Goal: Information Seeking & Learning: Compare options

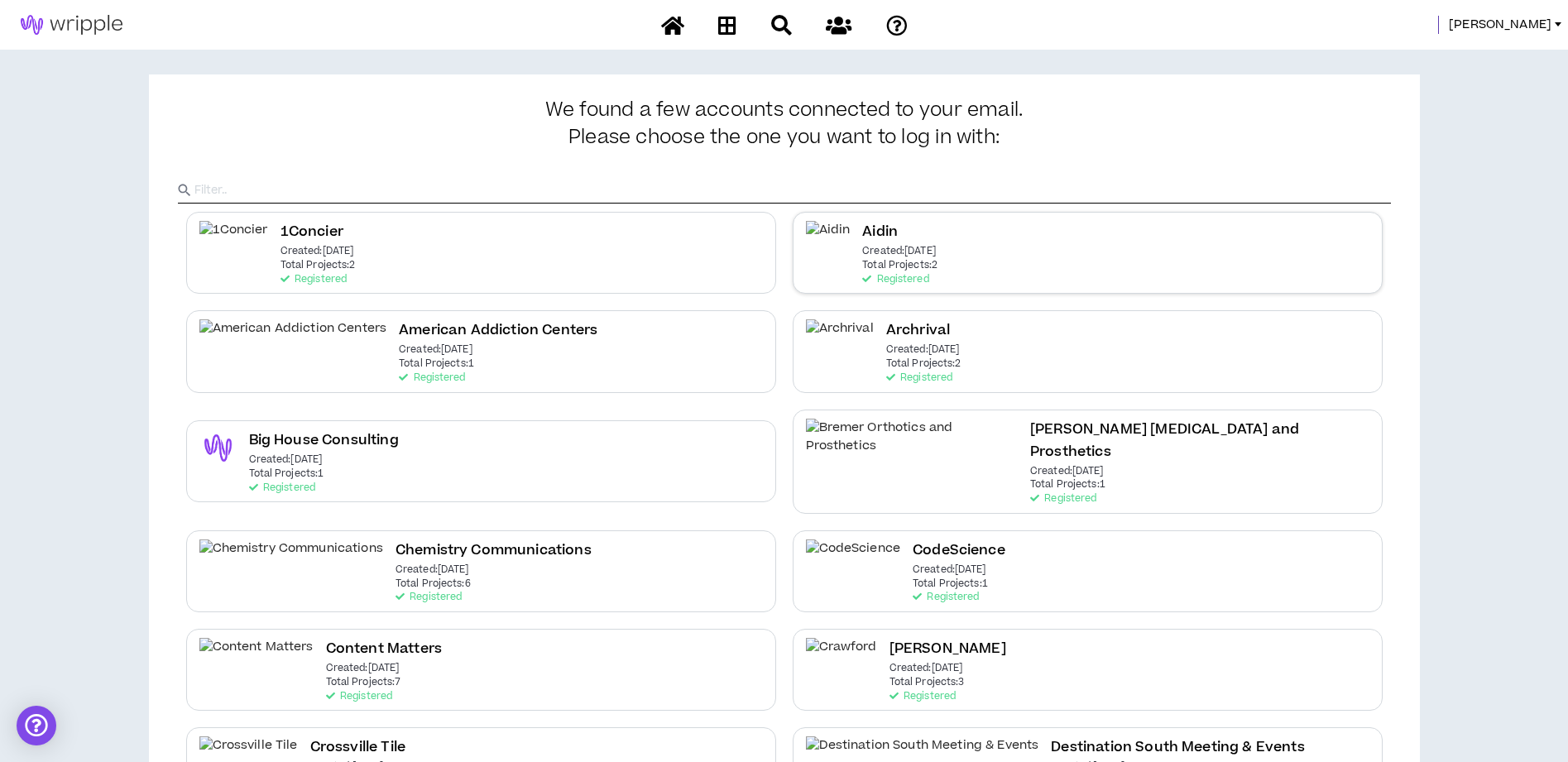
click at [896, 253] on p "Created: [DATE]" at bounding box center [899, 251] width 73 height 12
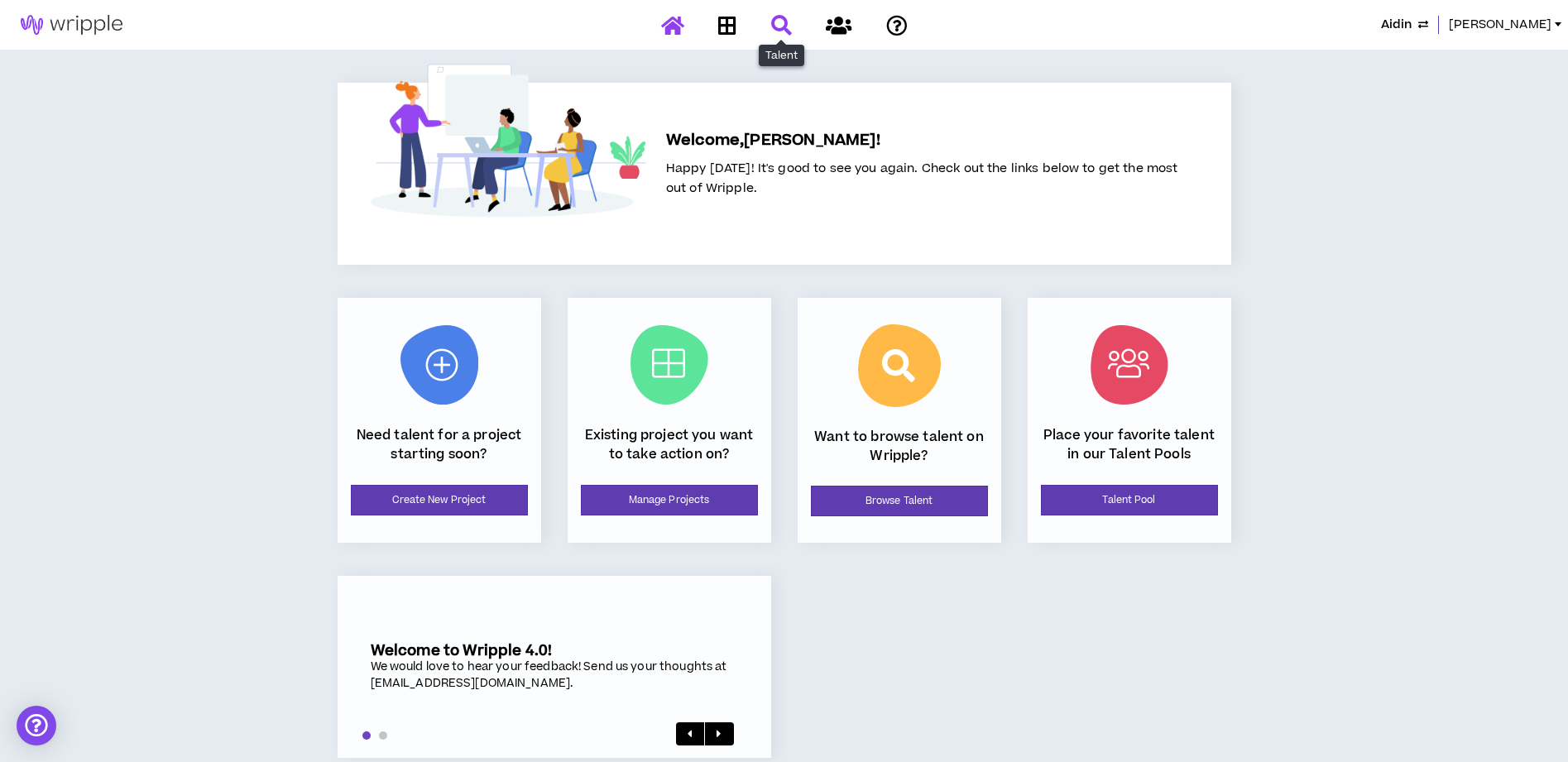
click at [782, 26] on icon at bounding box center [781, 24] width 20 height 20
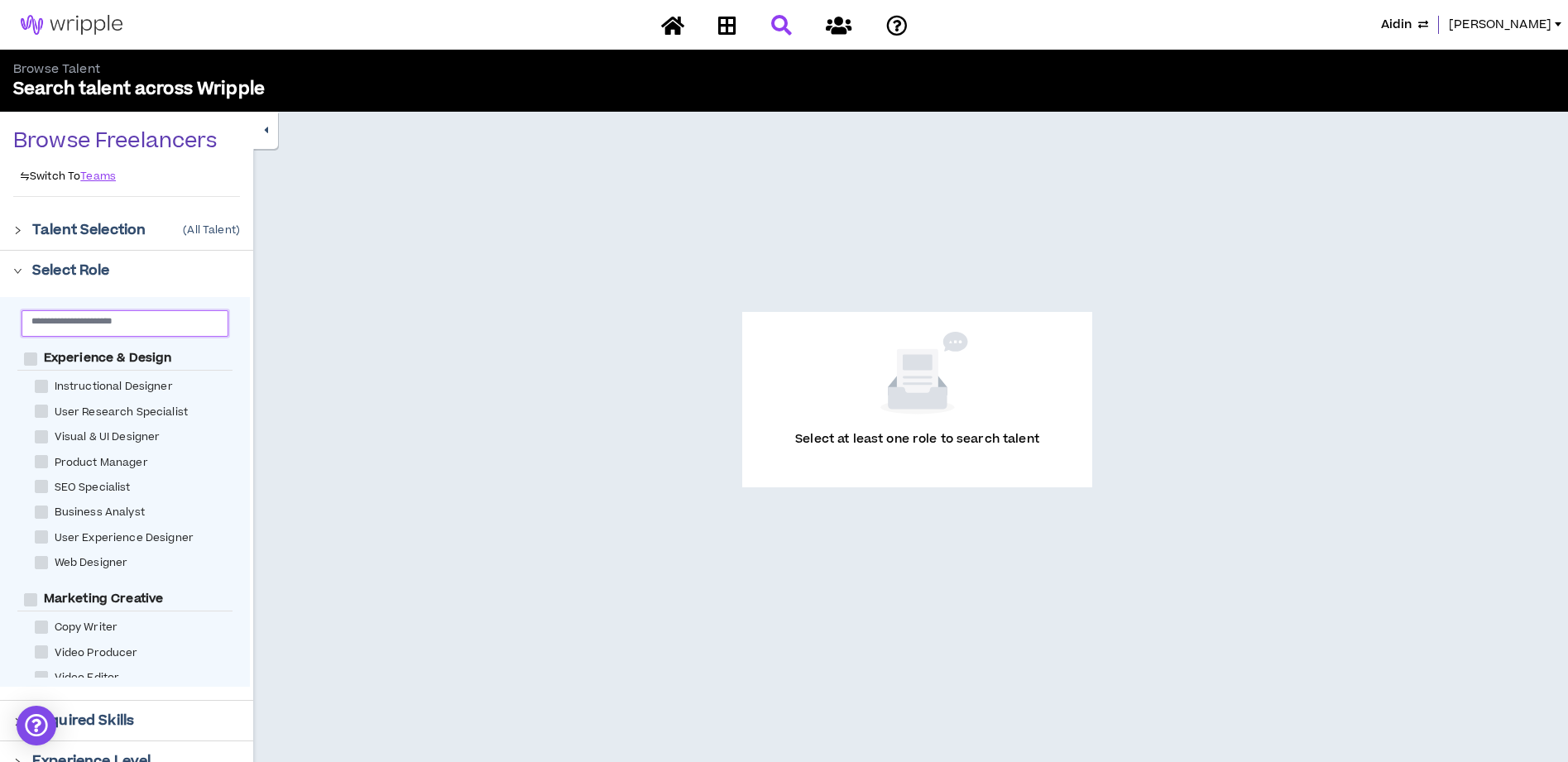
click at [102, 325] on input "text" at bounding box center [118, 320] width 173 height 13
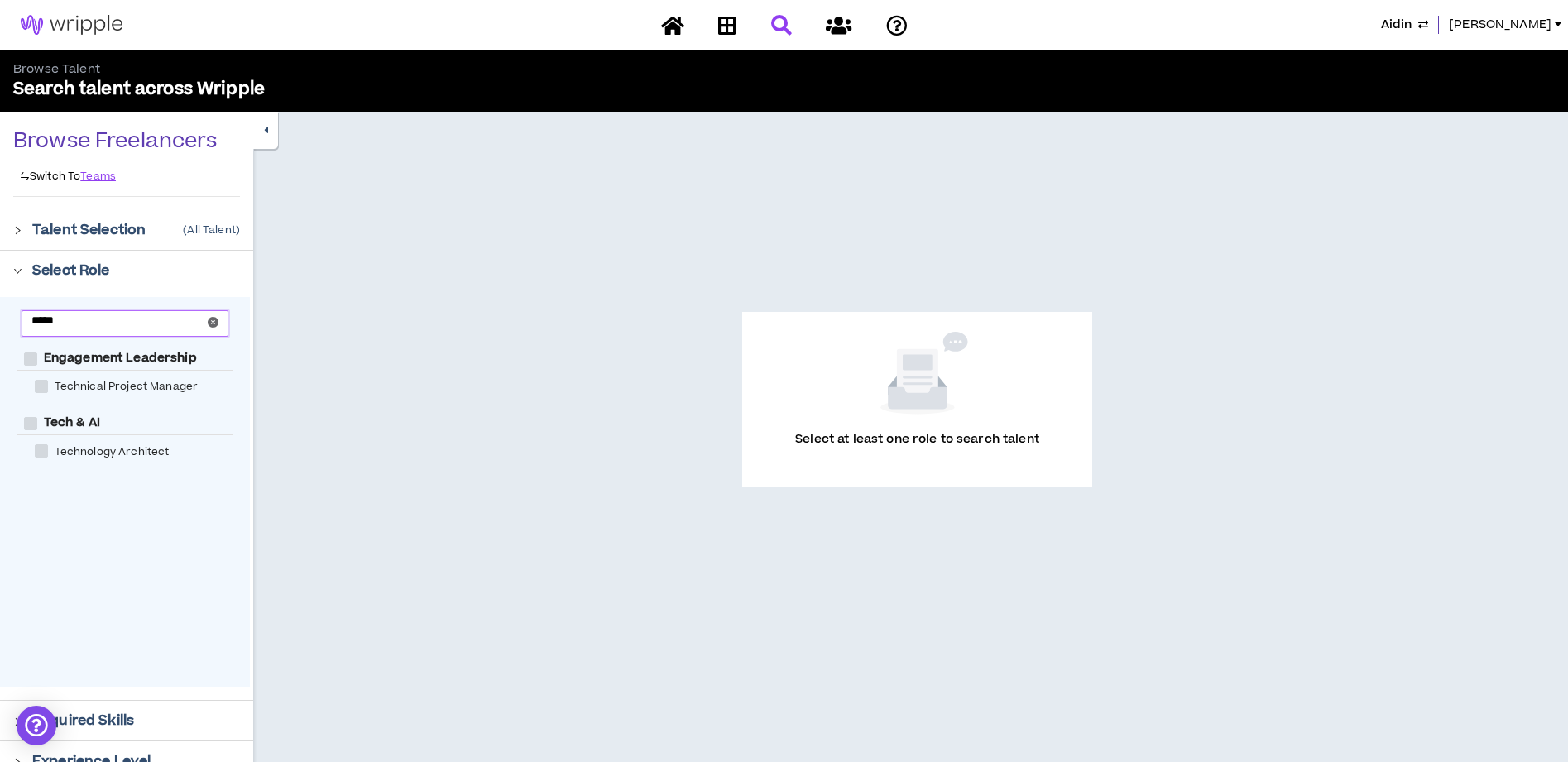
type input "*****"
click at [42, 456] on span at bounding box center [41, 451] width 13 height 13
checkbox Architect "****"
checkbox AI "****"
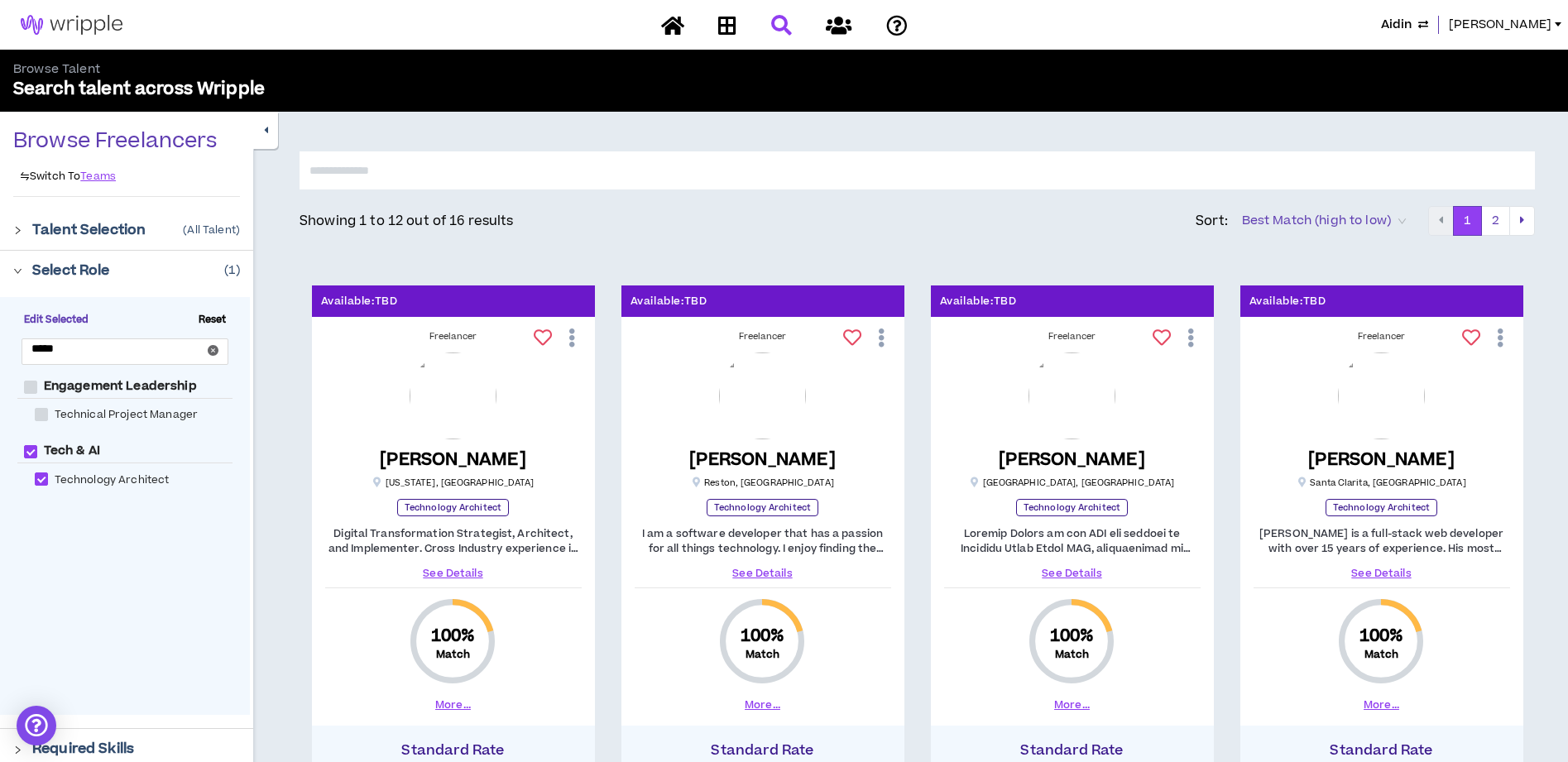
click at [646, 154] on input "text" at bounding box center [917, 171] width 1236 height 39
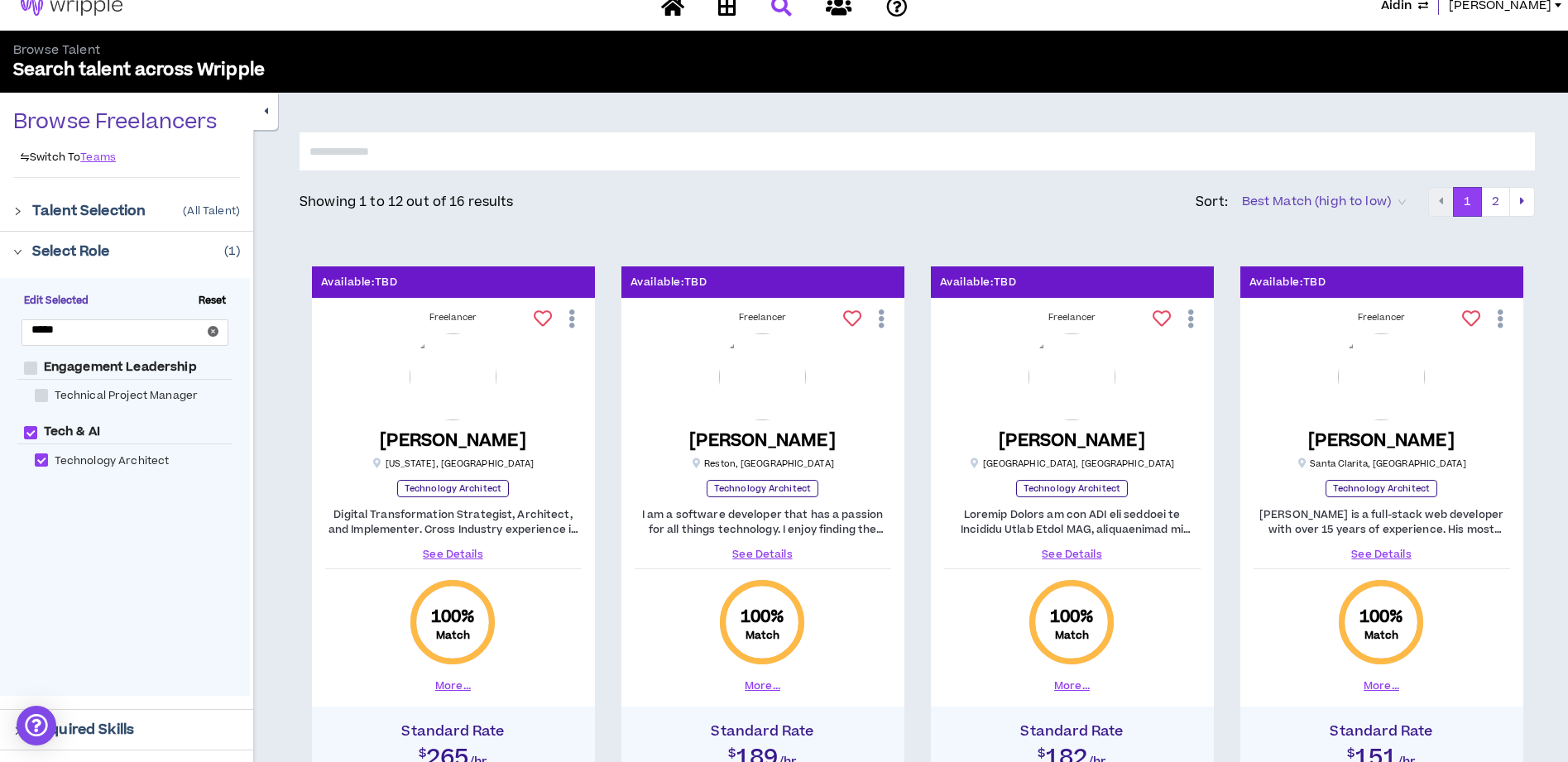
scroll to position [15, 0]
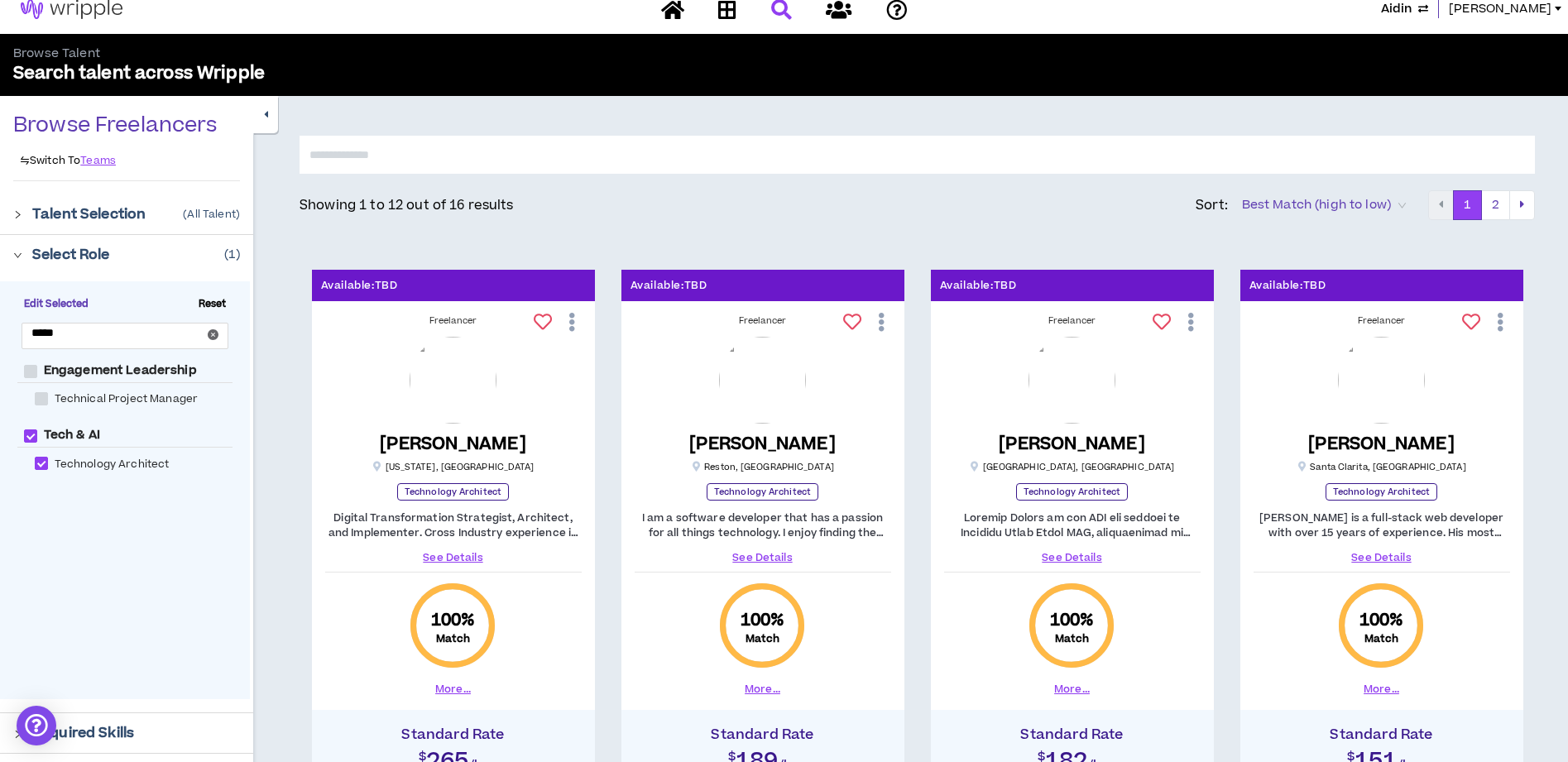
drag, startPoint x: 15, startPoint y: 255, endPoint x: 20, endPoint y: 267, distance: 13.0
click at [16, 255] on icon "right" at bounding box center [18, 255] width 8 height 5
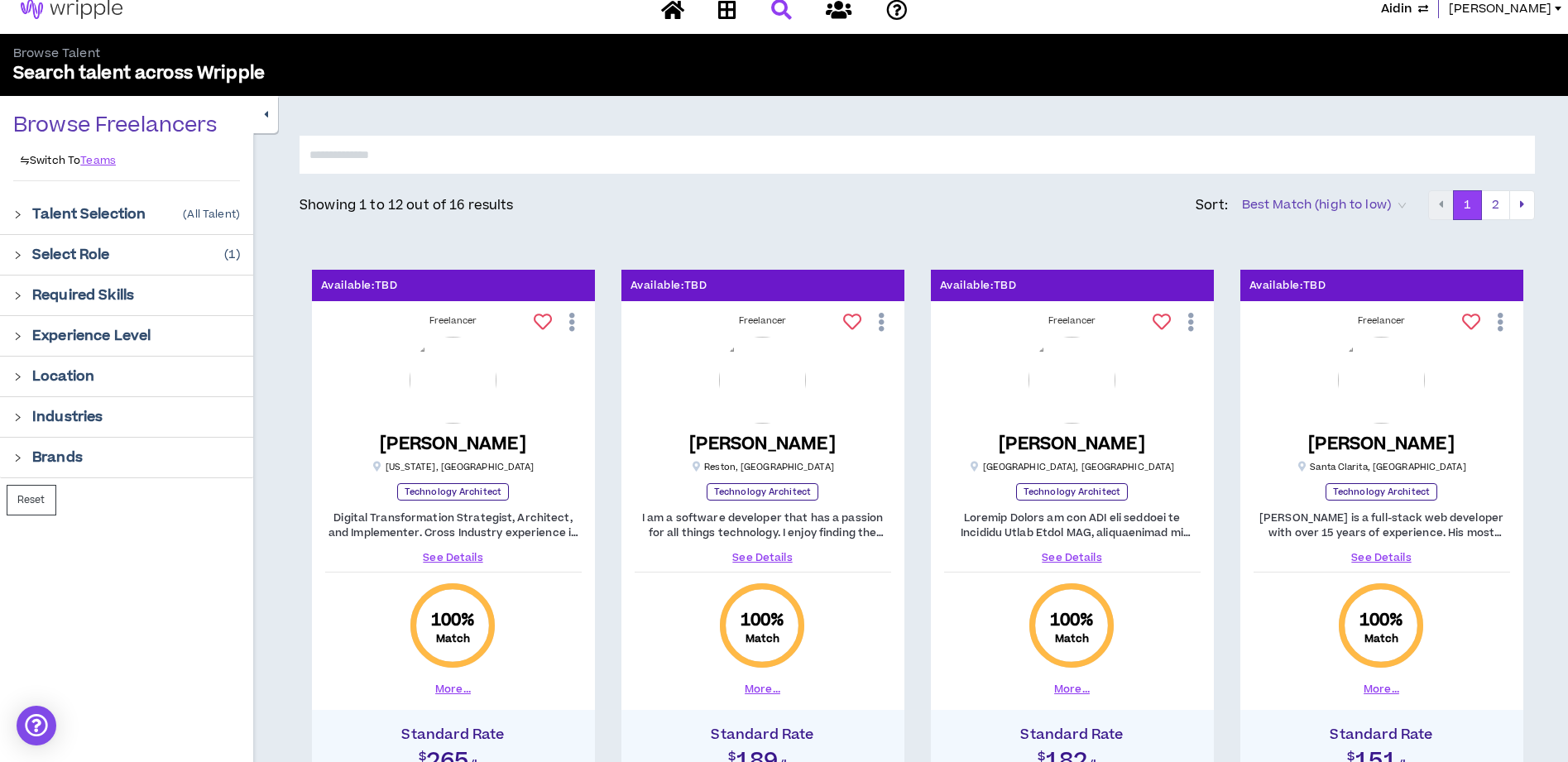
click at [14, 335] on icon "right" at bounding box center [17, 335] width 9 height 9
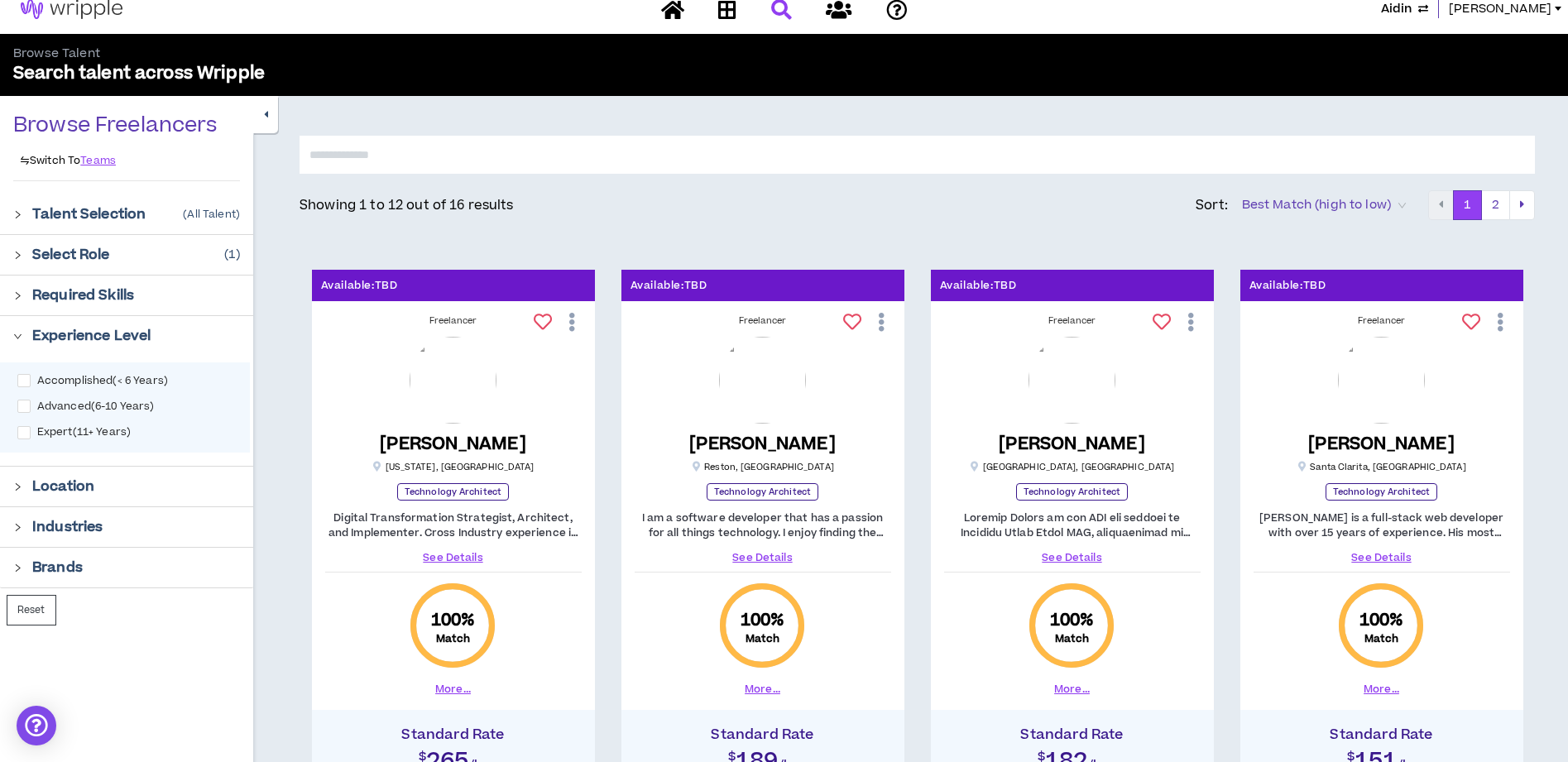
click at [14, 335] on icon "right" at bounding box center [18, 336] width 8 height 5
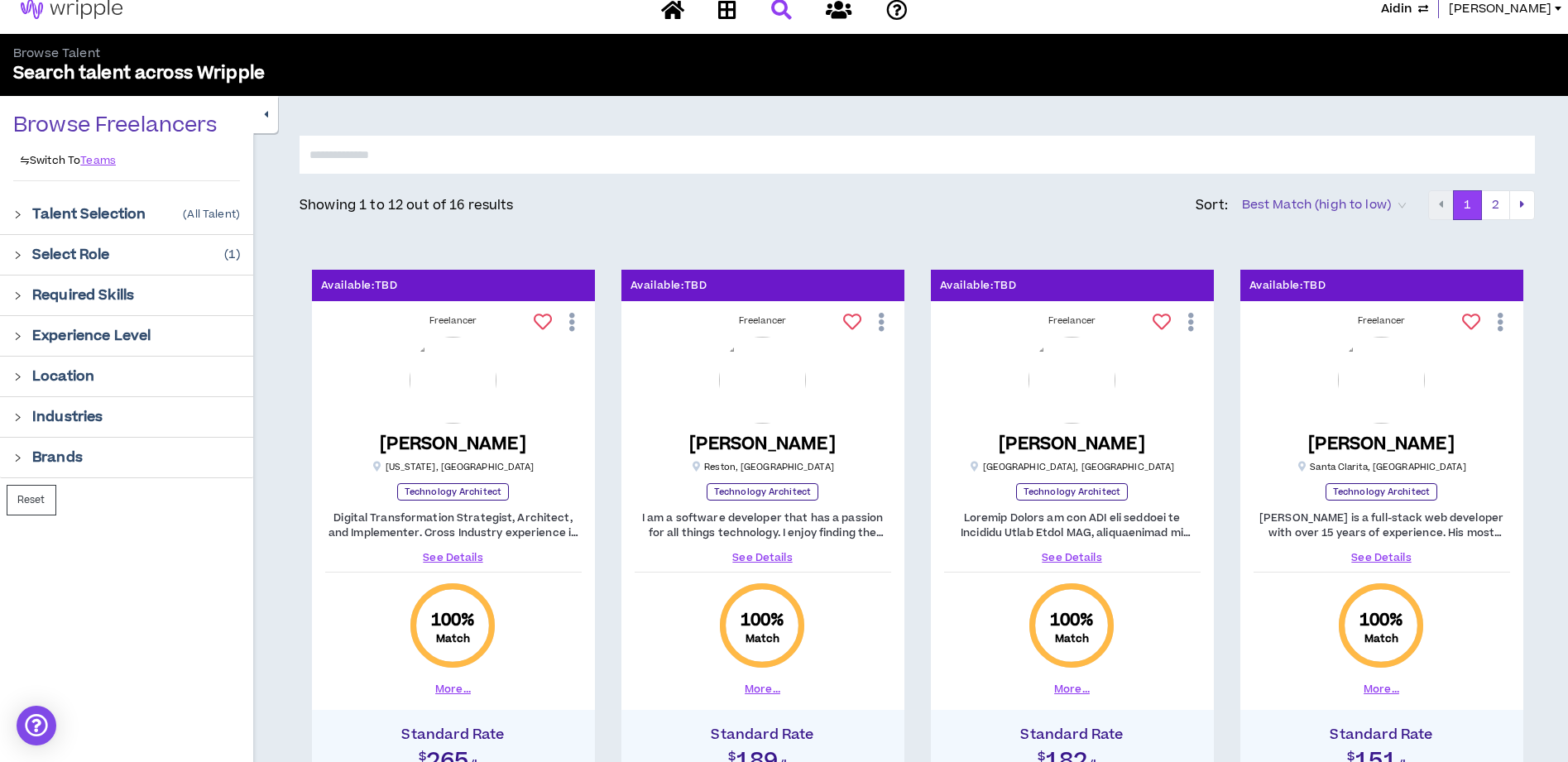
click at [12, 298] on div "Required Skills" at bounding box center [126, 295] width 253 height 39
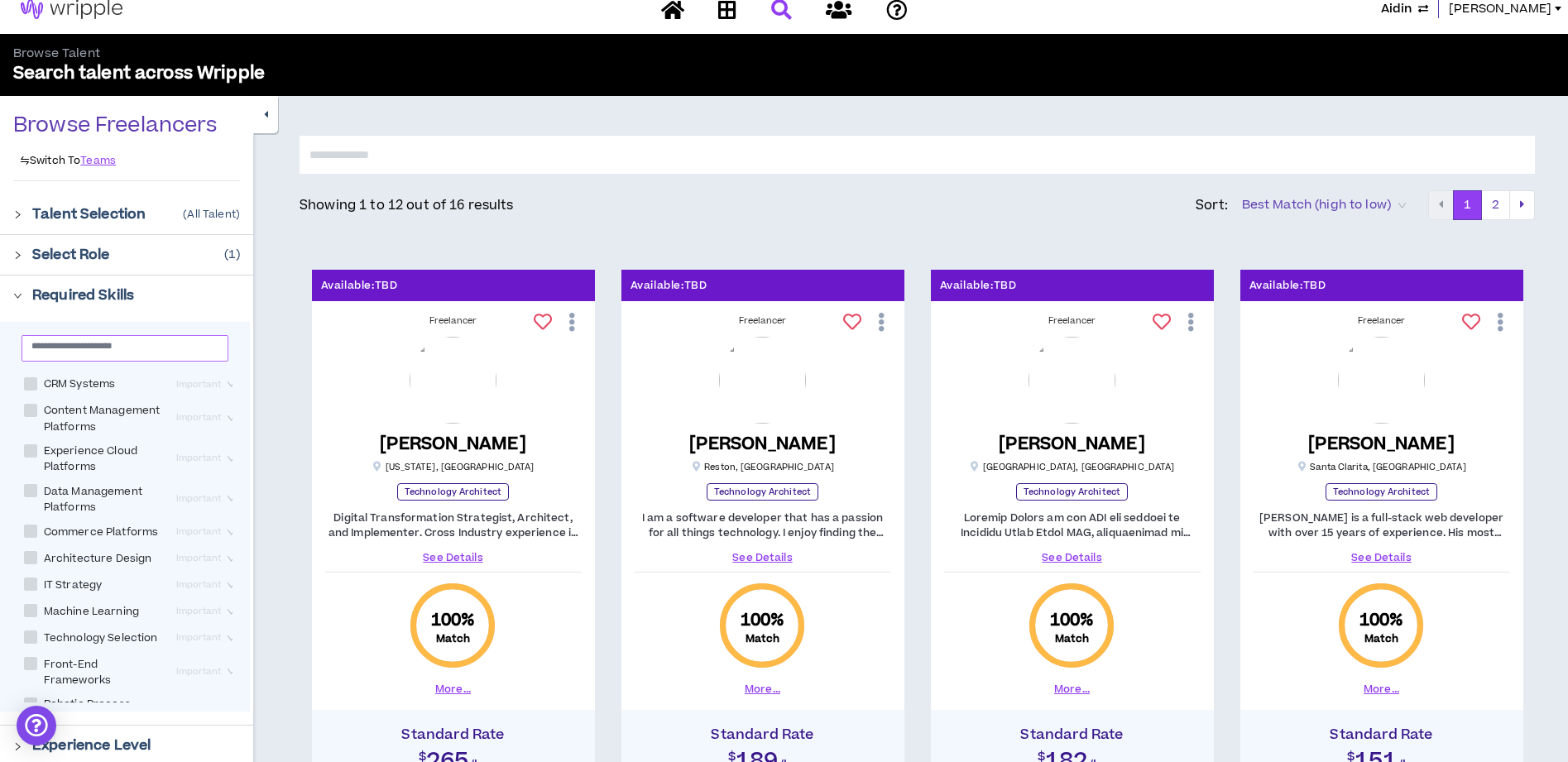
click at [117, 350] on input "text" at bounding box center [118, 345] width 173 height 13
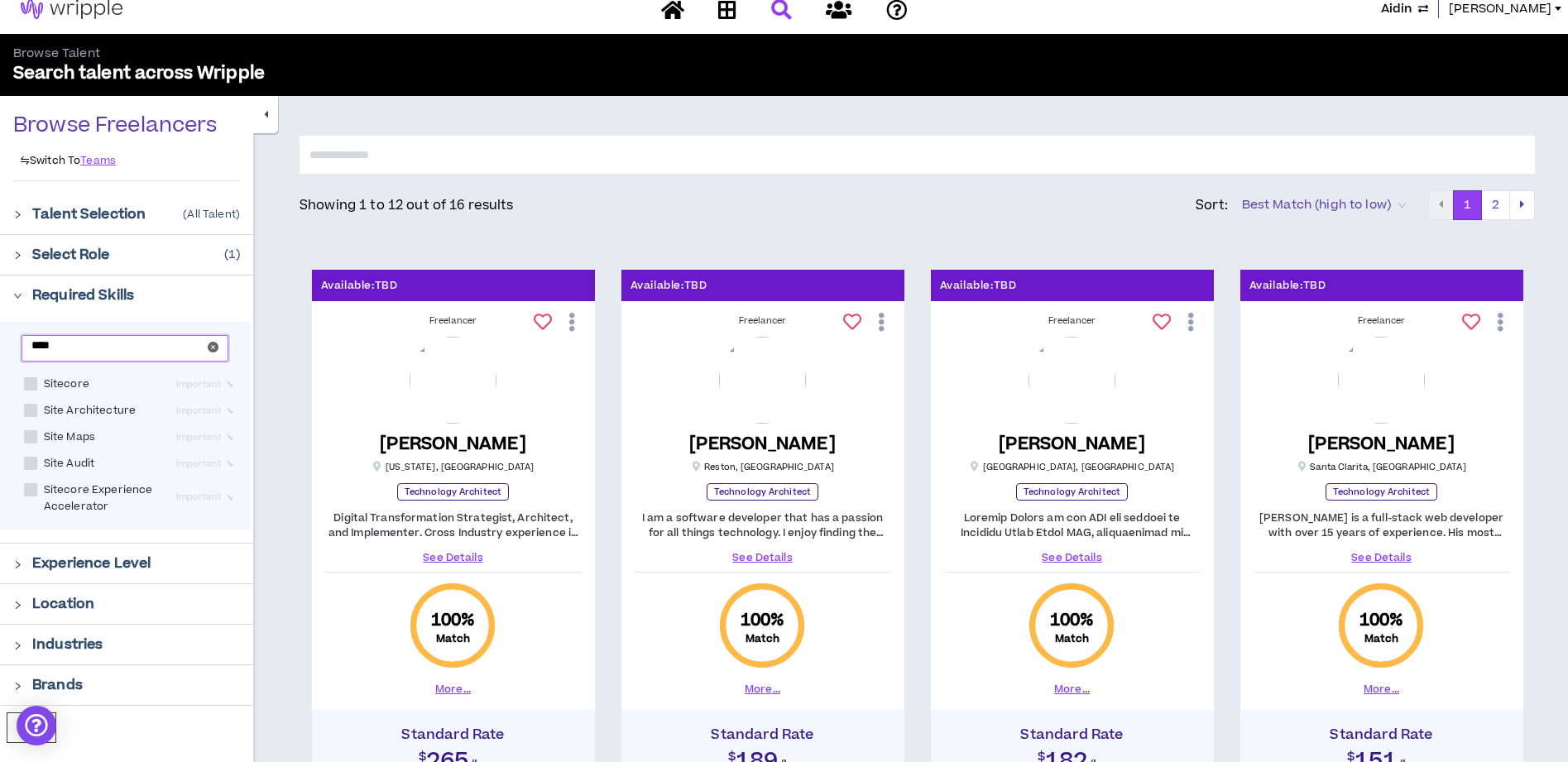
type input "****"
click at [33, 384] on span at bounding box center [31, 384] width 13 height 13
checkbox input "****"
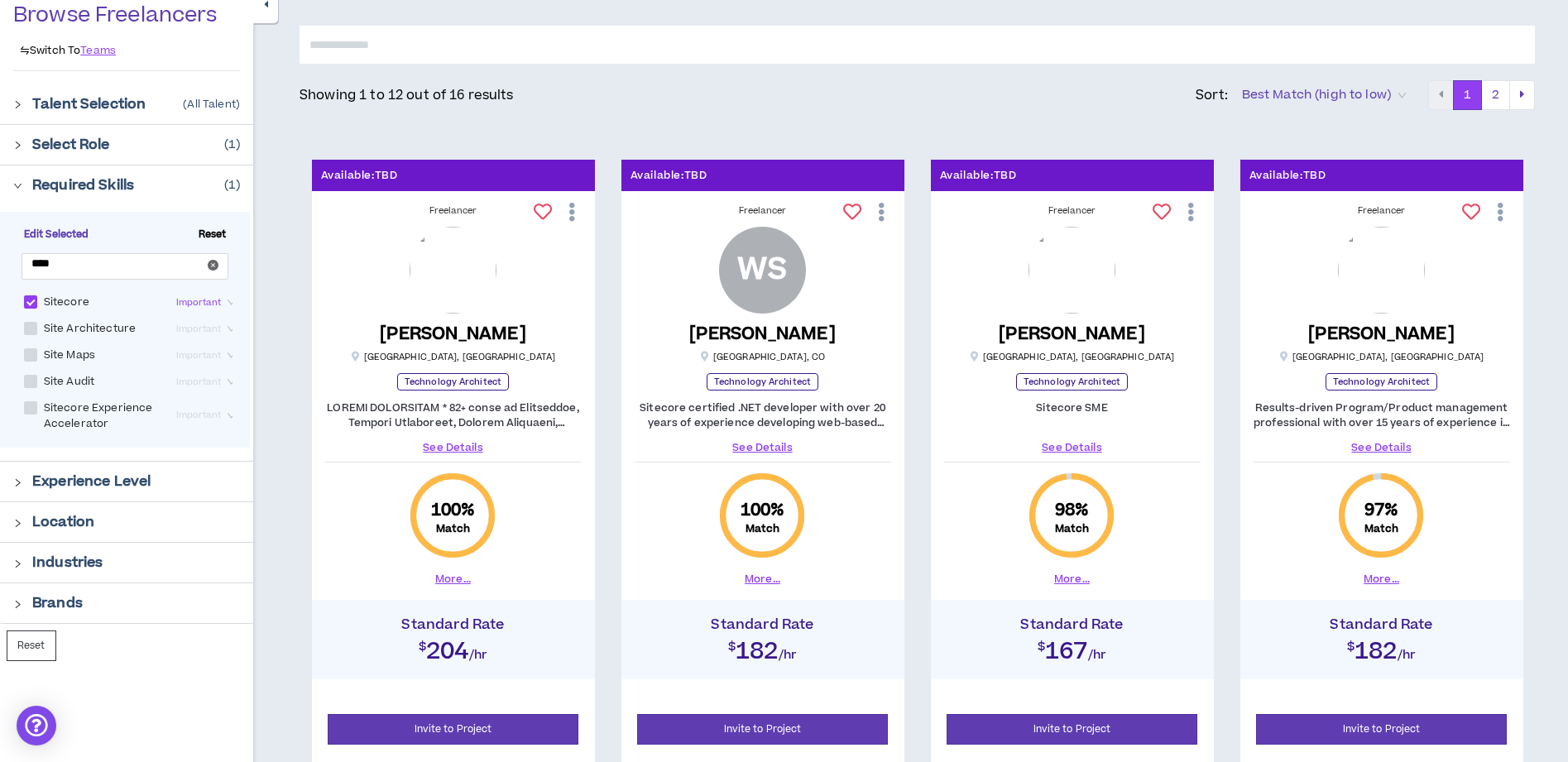
scroll to position [130, 0]
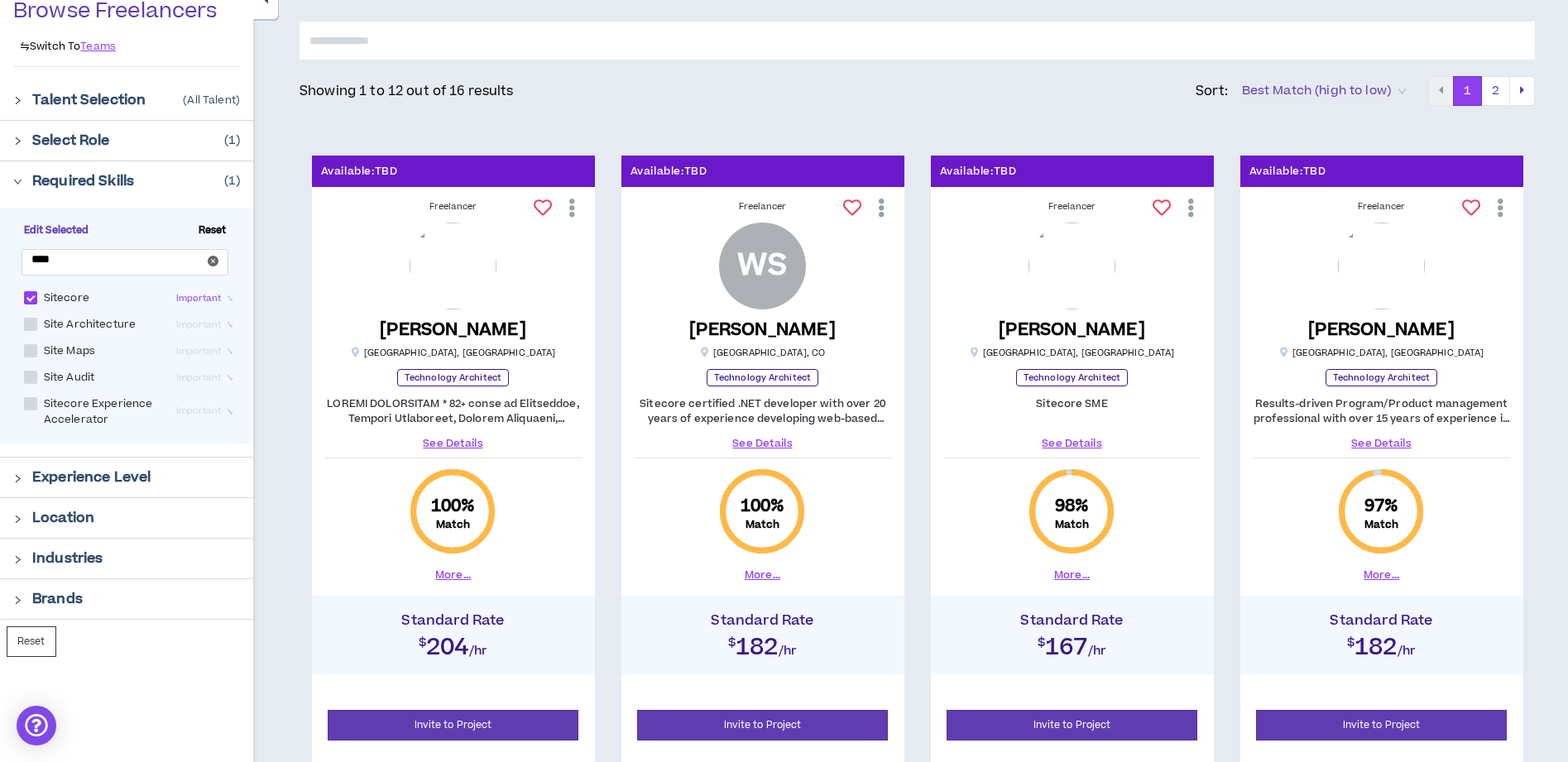
click at [1075, 443] on link "See Details" at bounding box center [1072, 443] width 256 height 14
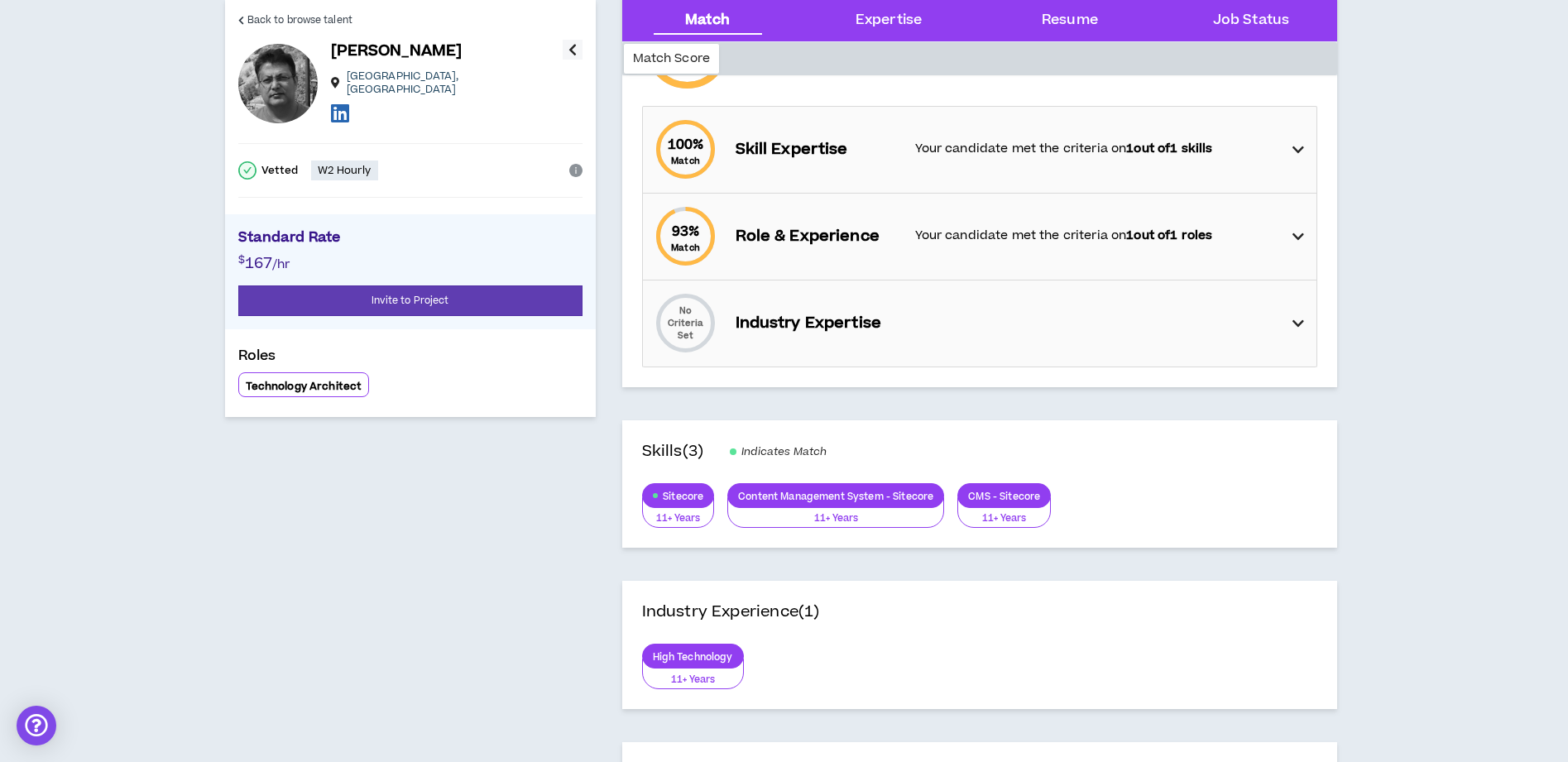
scroll to position [181, 0]
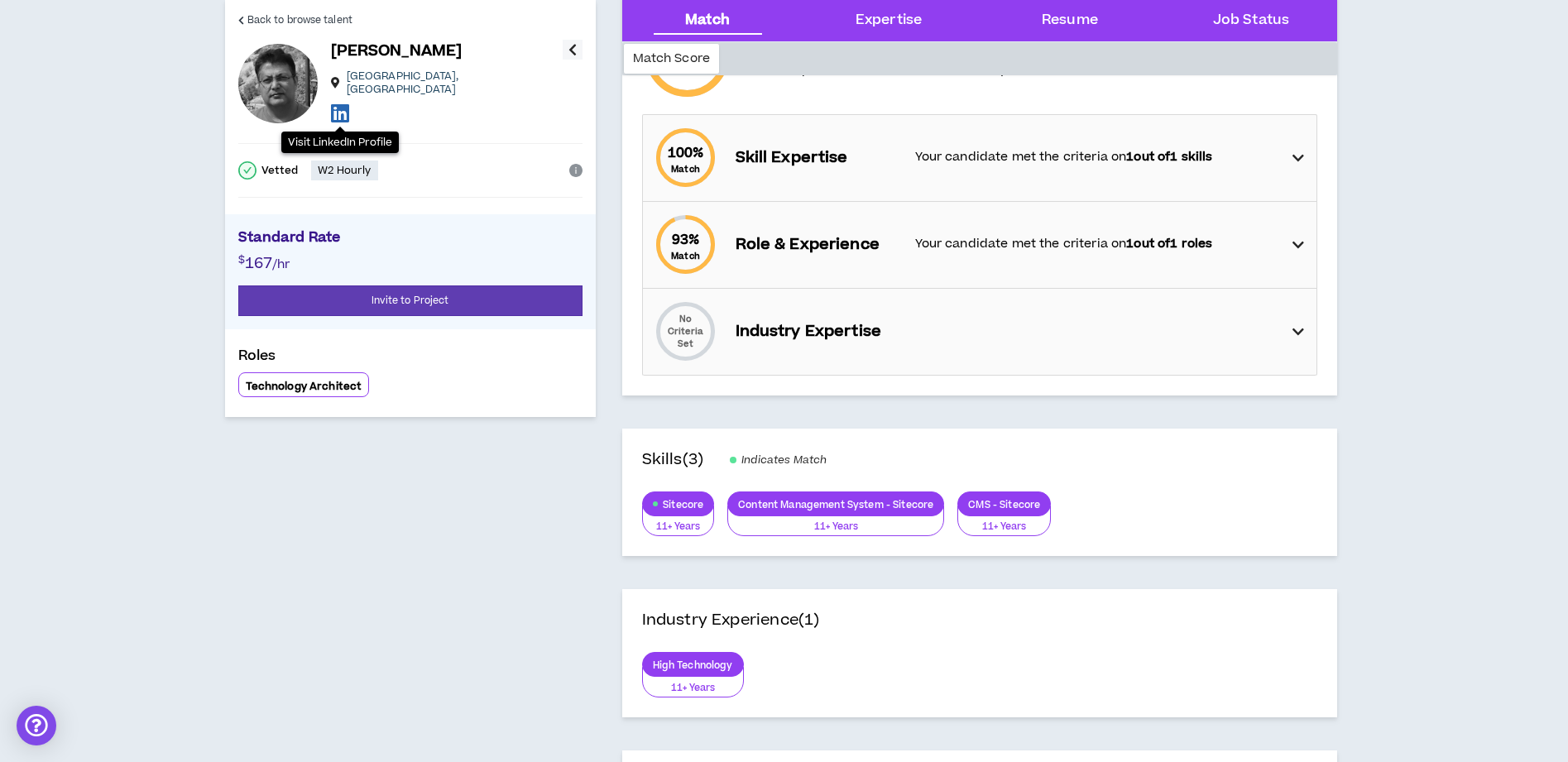
click at [344, 103] on icon at bounding box center [340, 113] width 18 height 20
click at [275, 20] on span "Back to browse talent" at bounding box center [300, 20] width 105 height 15
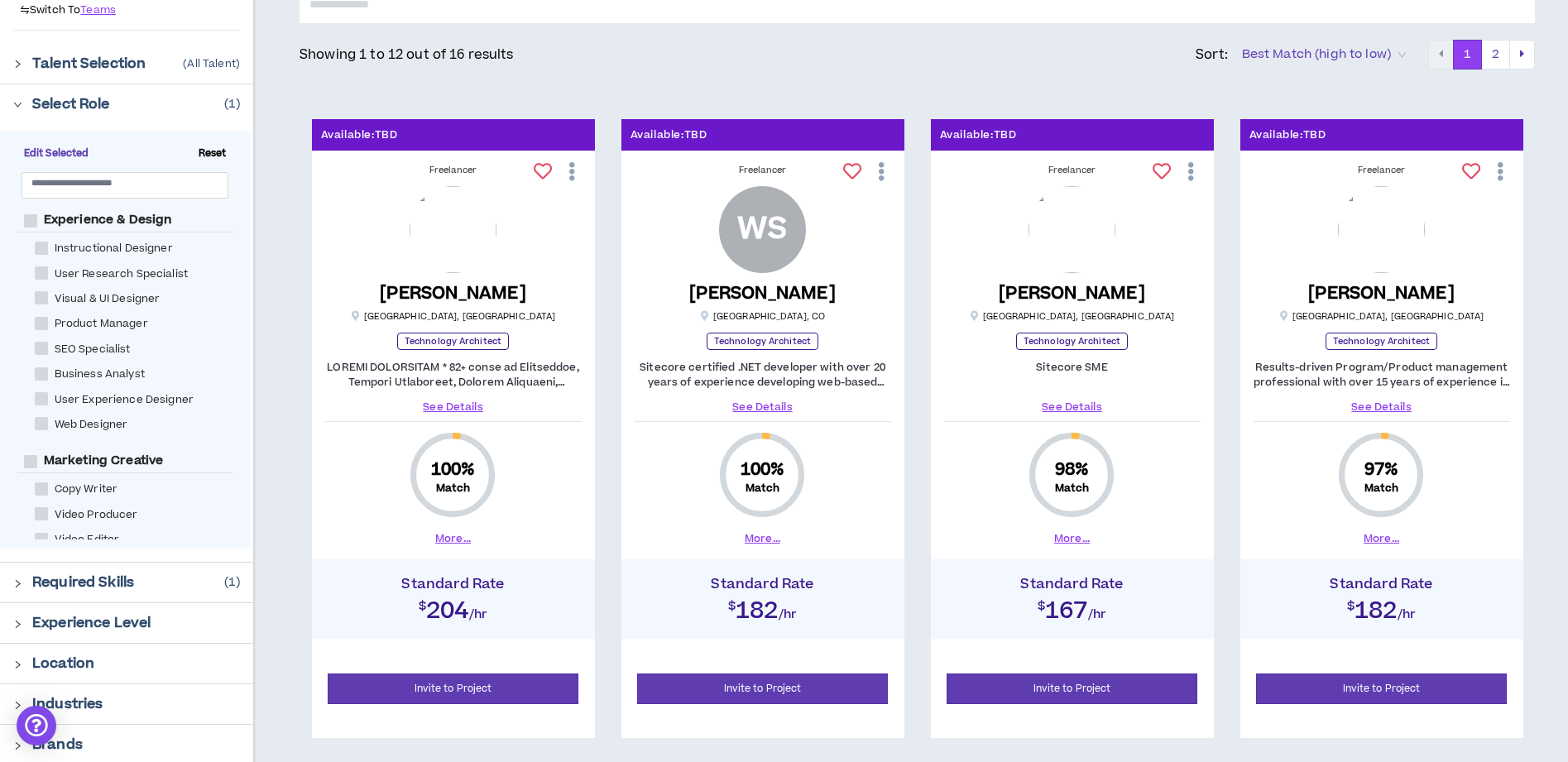
scroll to position [130, 0]
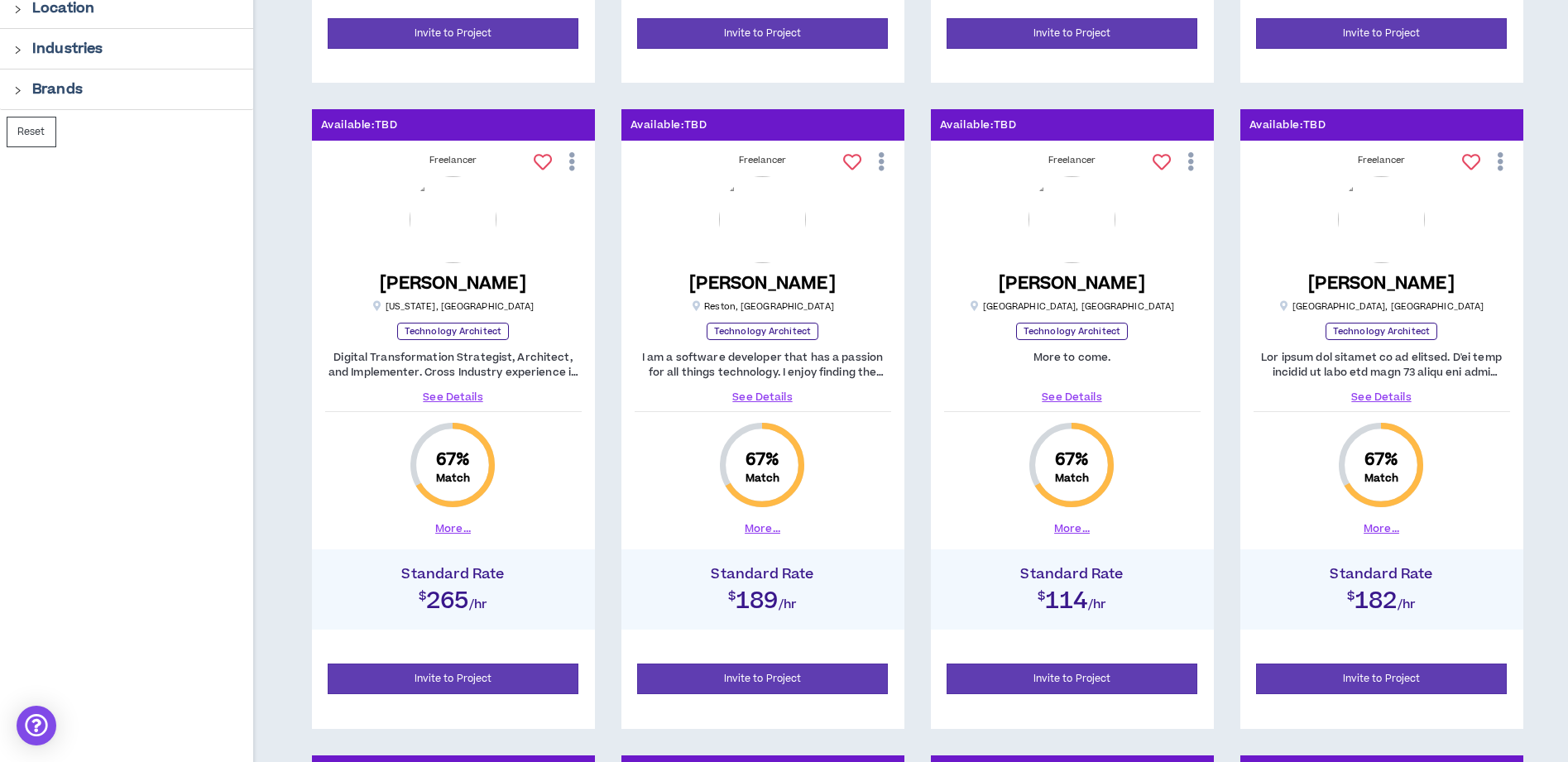
scroll to position [827, 0]
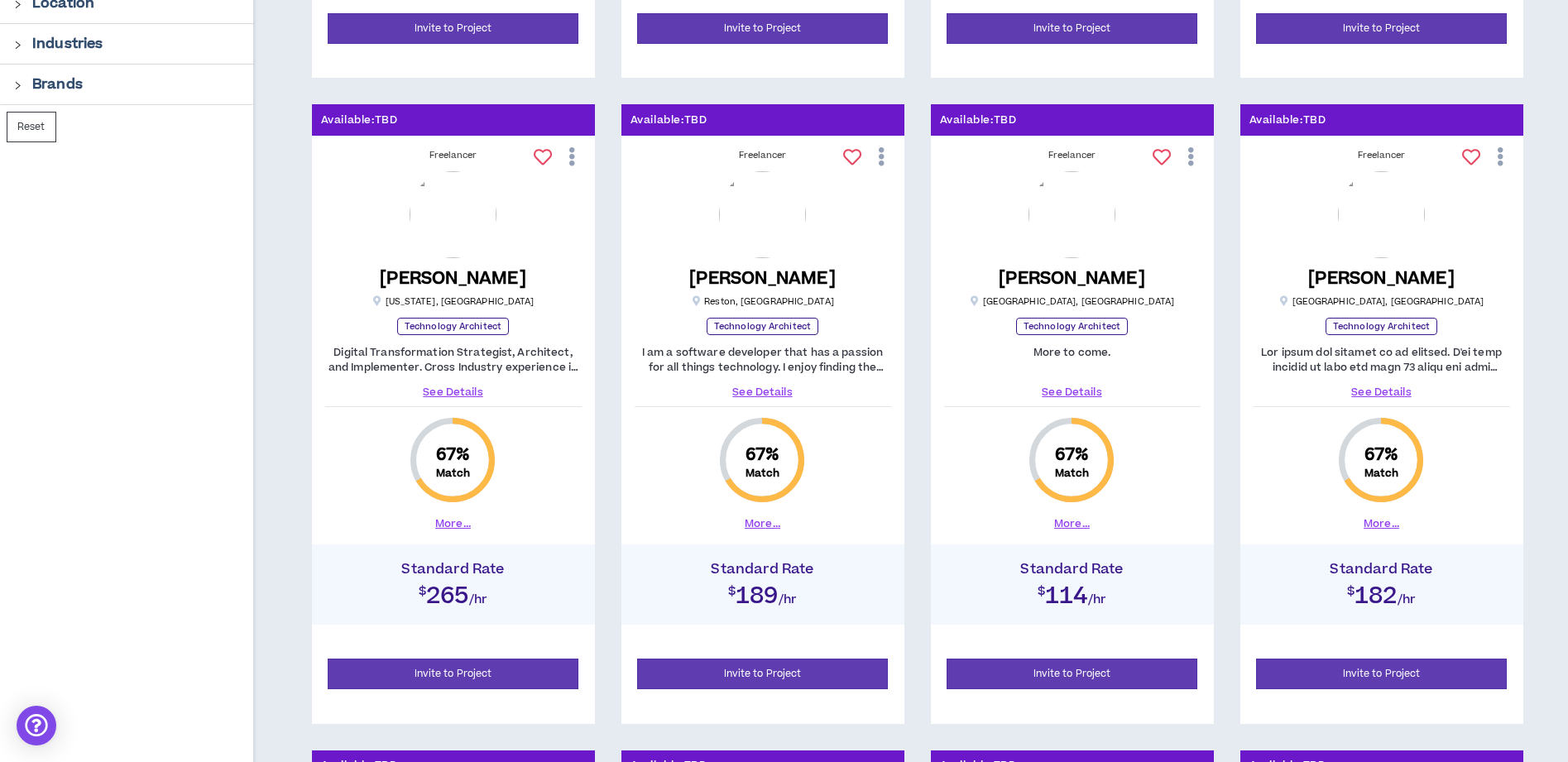
click at [1376, 393] on link "See Details" at bounding box center [1382, 391] width 256 height 14
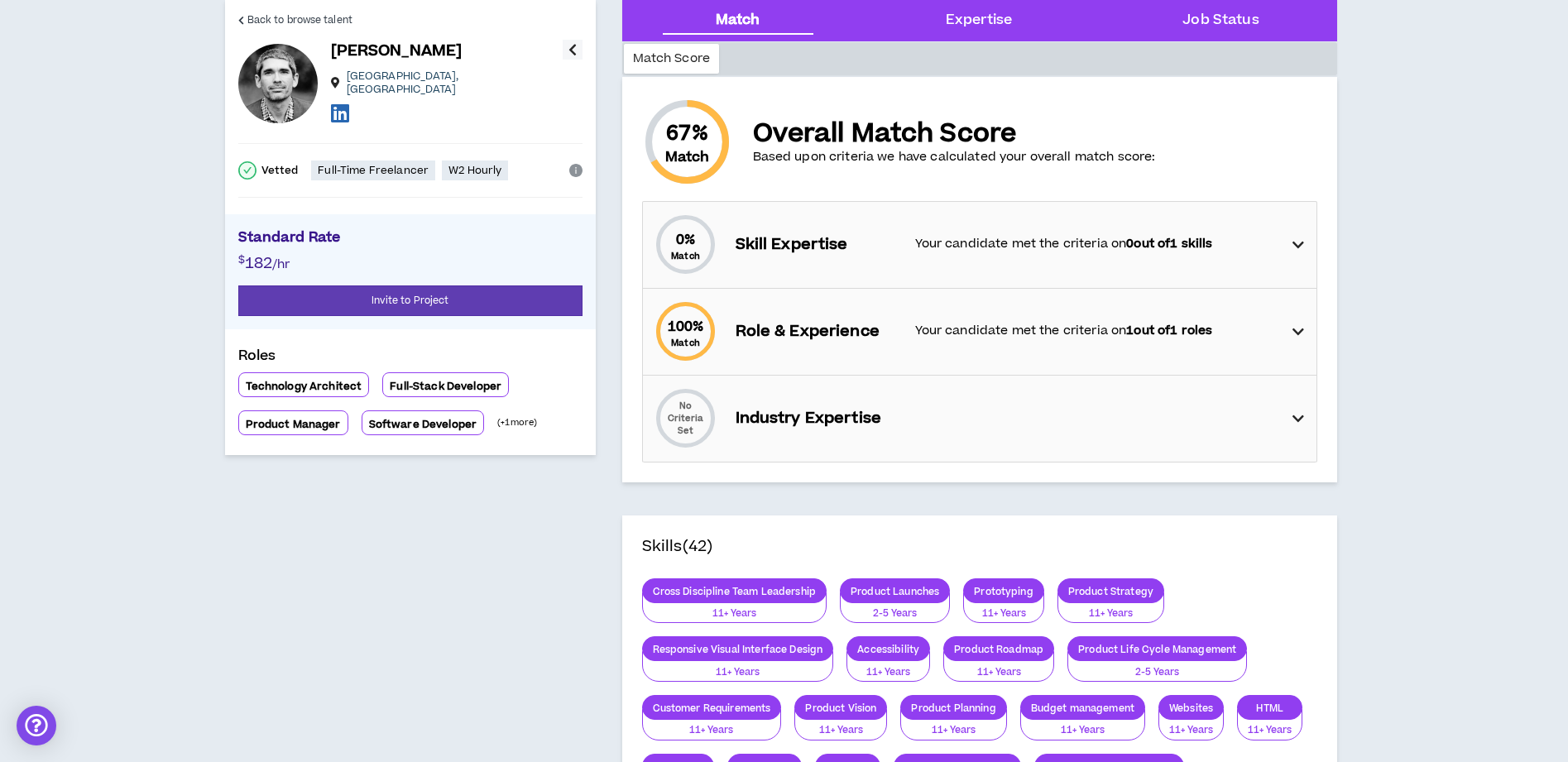
click at [1004, 243] on p "Your candidate met the criteria on 0 out of 1 skills" at bounding box center [1095, 244] width 361 height 18
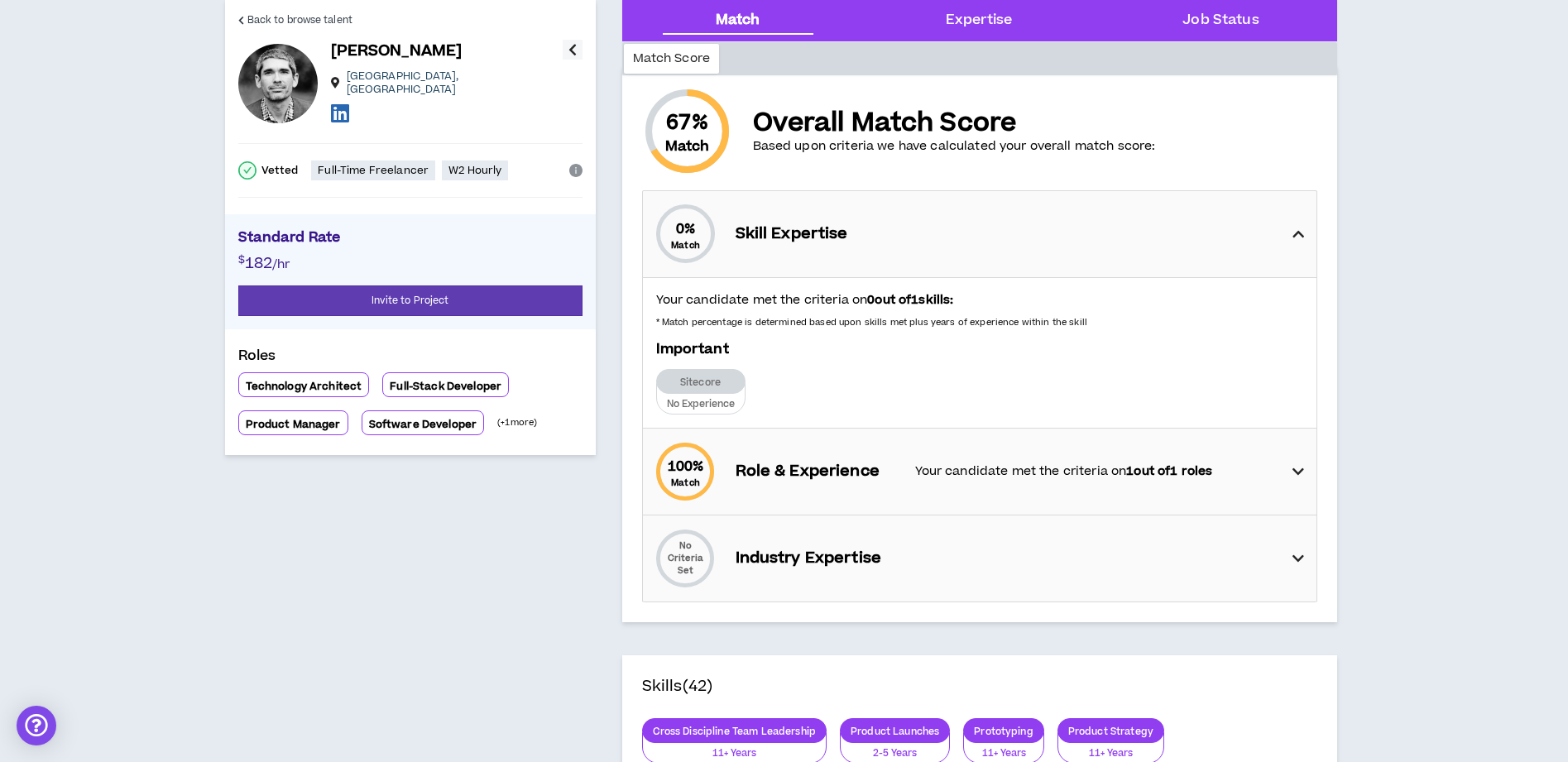
click at [1003, 243] on div "0 % Match Skill Expertise" at bounding box center [984, 233] width 664 height 86
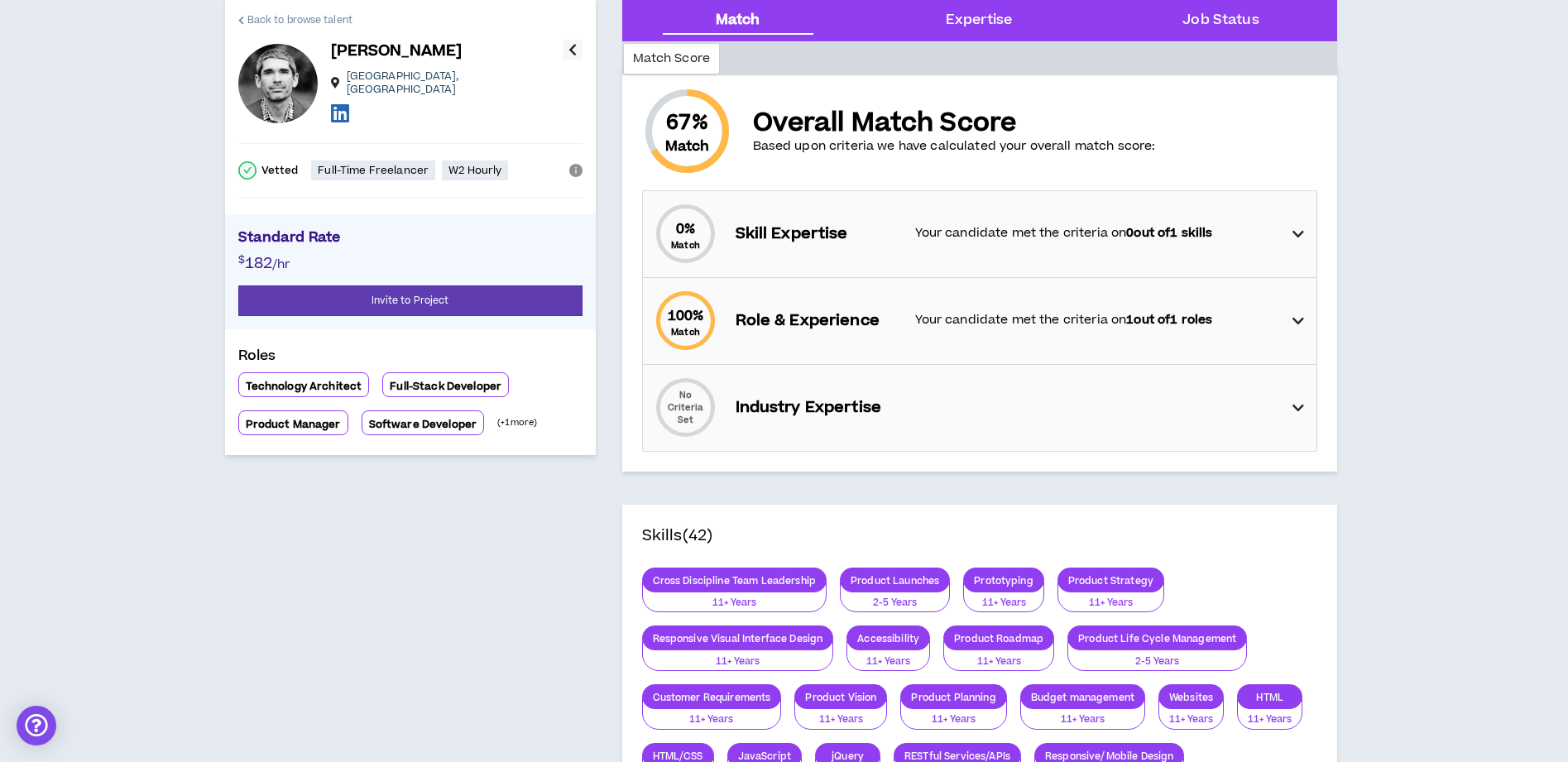
click at [261, 16] on span "Back to browse talent" at bounding box center [300, 20] width 105 height 15
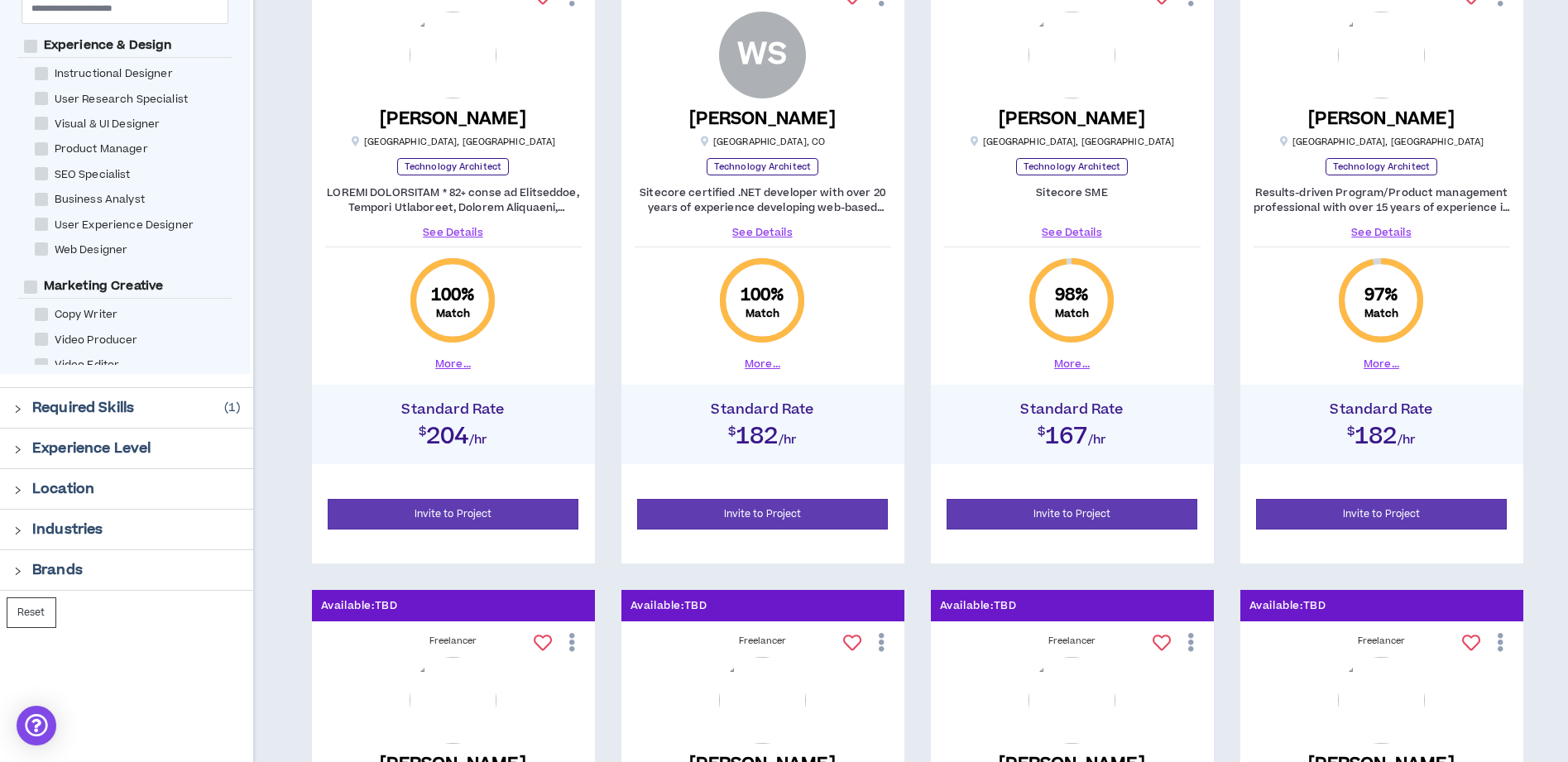
scroll to position [268, 0]
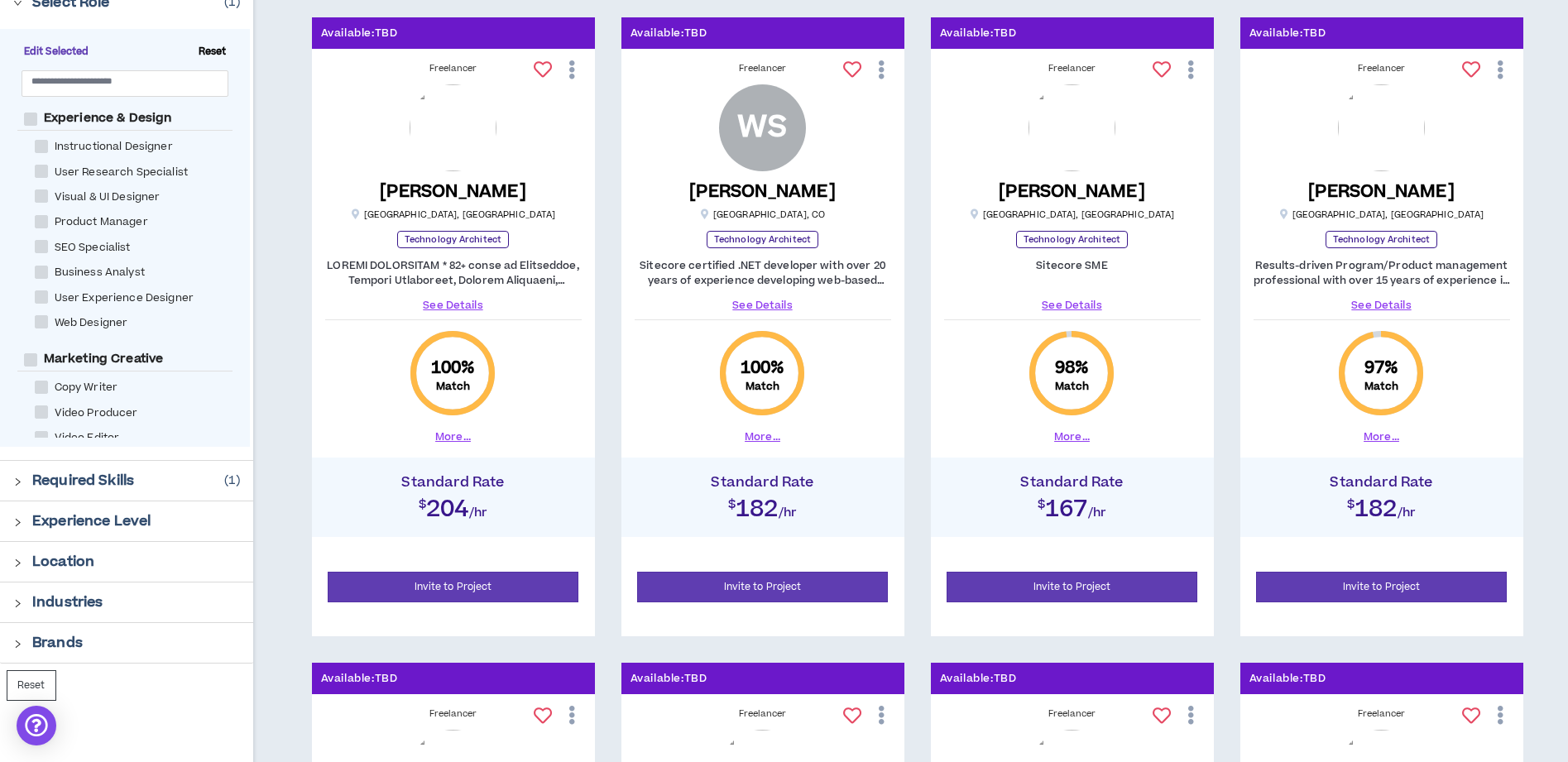
click at [752, 302] on link "See Details" at bounding box center [763, 304] width 256 height 14
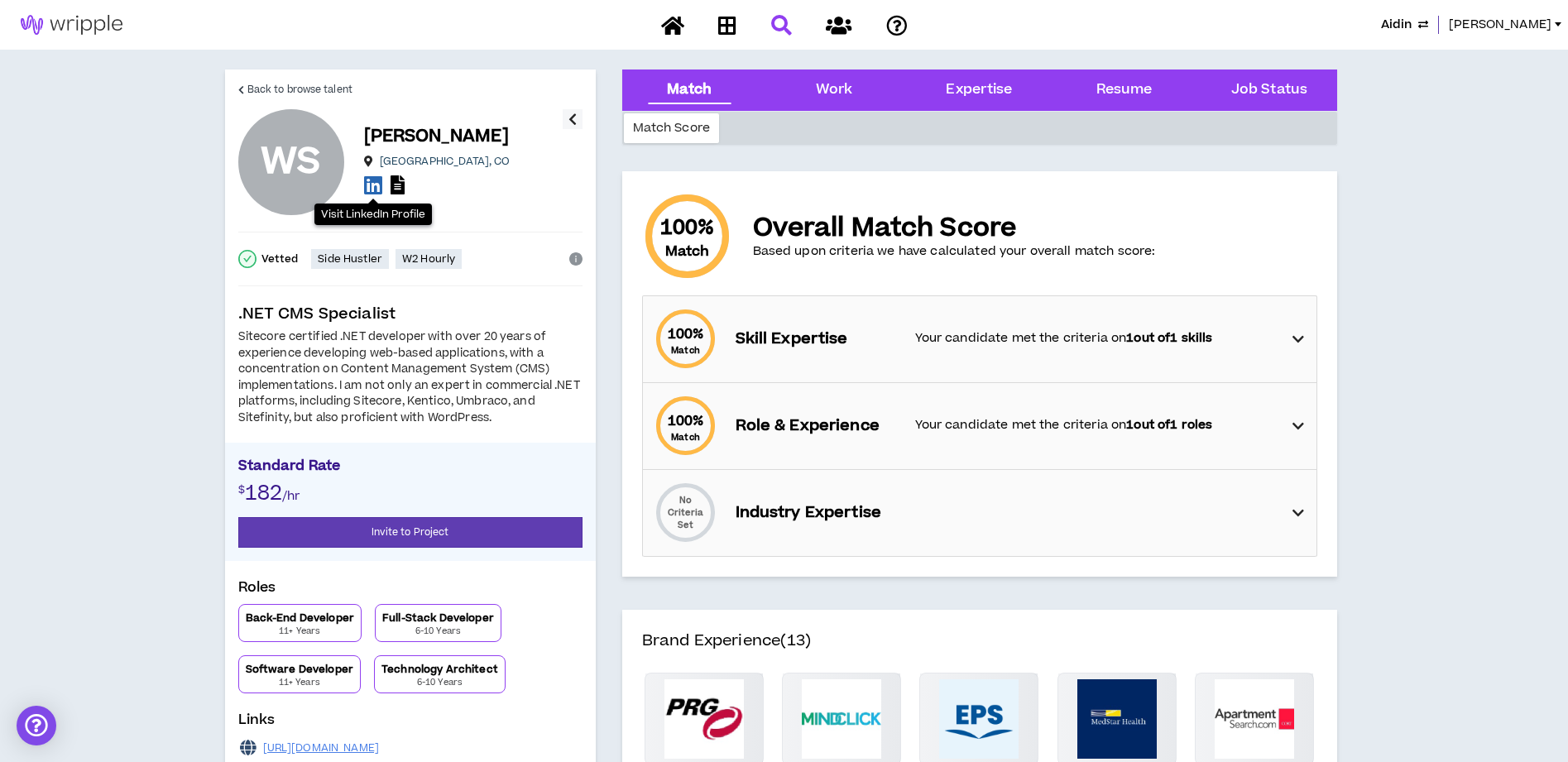
click at [373, 185] on icon at bounding box center [373, 184] width 18 height 20
